Goal: Task Accomplishment & Management: Complete application form

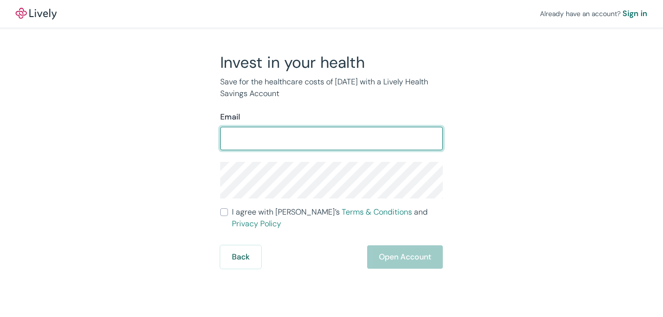
click at [225, 215] on form "Email ​ I agree with Lively’s Terms & Conditions and Privacy Policy Back Open A…" at bounding box center [331, 190] width 223 height 158
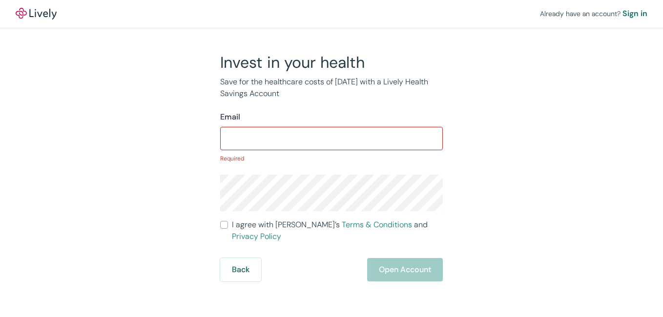
click at [227, 227] on input "I agree with Lively’s Terms & Conditions and Privacy Policy" at bounding box center [224, 225] width 8 height 8
checkbox input "true"
click at [235, 149] on div "​" at bounding box center [331, 138] width 223 height 23
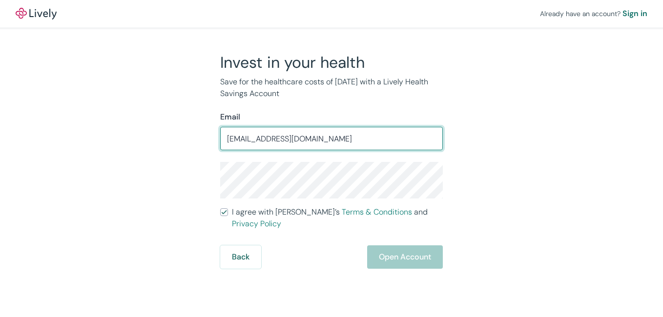
type input "[EMAIL_ADDRESS][DOMAIN_NAME]"
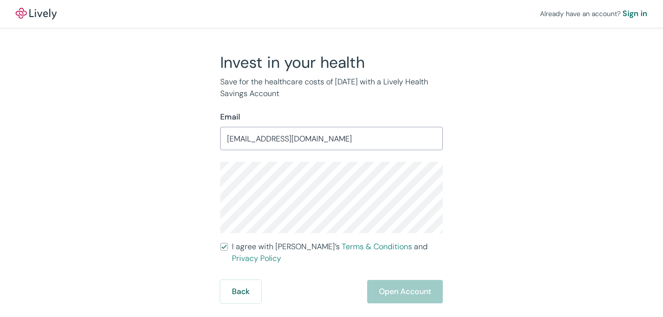
click at [401, 280] on div "Back Open Account" at bounding box center [331, 291] width 223 height 23
click at [389, 280] on div "Back Open Account" at bounding box center [331, 291] width 223 height 23
click at [401, 280] on div "Back Open Account" at bounding box center [331, 291] width 223 height 23
click at [401, 280] on button "Open Account" at bounding box center [405, 291] width 76 height 23
